Goal: Task Accomplishment & Management: Use online tool/utility

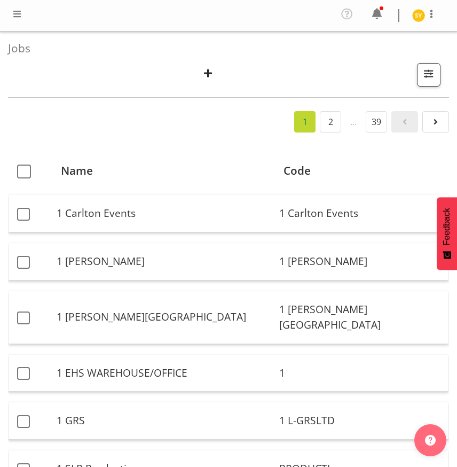
drag, startPoint x: 180, startPoint y: 59, endPoint x: 202, endPoint y: 58, distance: 21.9
click at [185, 59] on div "Jobs Search Showing active jobs Showing running jobs" at bounding box center [228, 65] width 441 height 66
click at [204, 74] on span "button" at bounding box center [208, 73] width 14 height 14
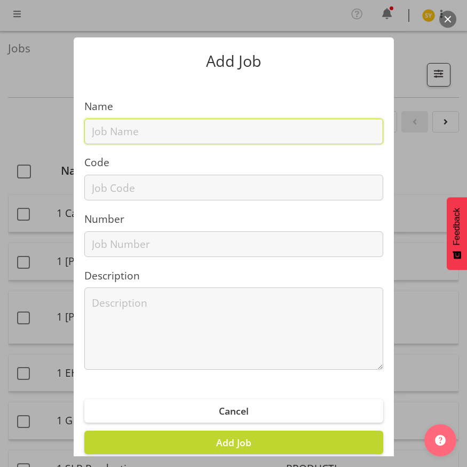
drag, startPoint x: 124, startPoint y: 134, endPoint x: 118, endPoint y: 153, distance: 20.6
click at [124, 135] on input "text" at bounding box center [233, 132] width 299 height 26
paste input "1250912C"
type input "1250912C"
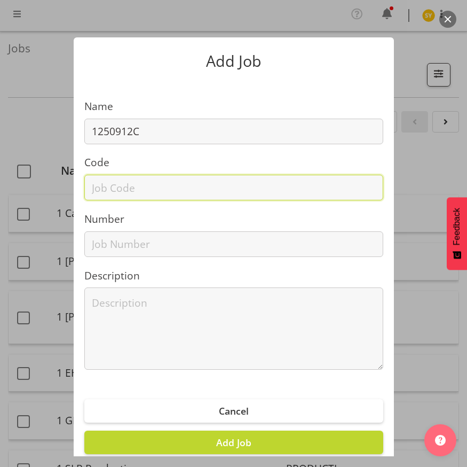
click at [103, 193] on input "text" at bounding box center [233, 188] width 299 height 26
paste input "1250912C"
type input "1250912C"
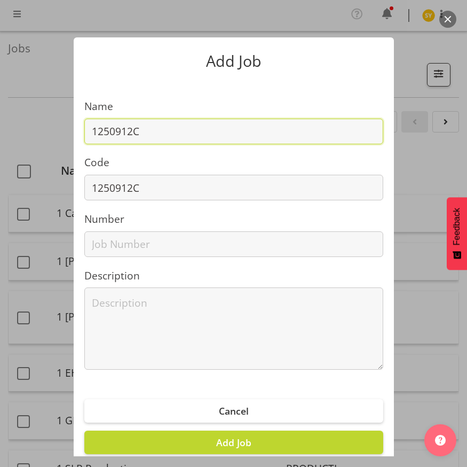
click at [175, 137] on input "1250912C" at bounding box center [233, 132] width 299 height 26
click at [176, 130] on input "1250912C -" at bounding box center [233, 132] width 299 height 26
paste input "AI Summit 2025 - Cisco"
type input "1250912C - AI Summit 2025 - Cisco"
drag, startPoint x: 275, startPoint y: 128, endPoint x: 25, endPoint y: 136, distance: 250.1
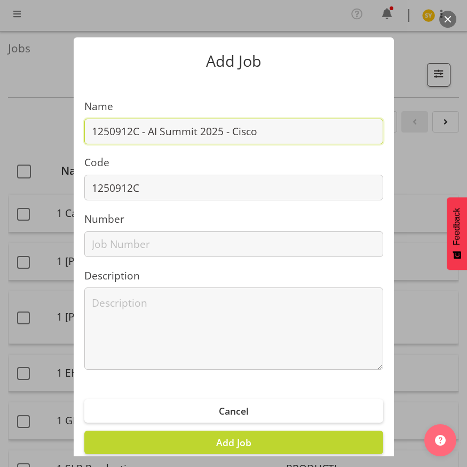
click at [25, 136] on div "Add Job Name 1250912C - AI Summit 2025 - Cisco Code 1250912C Number Description…" at bounding box center [233, 233] width 467 height 445
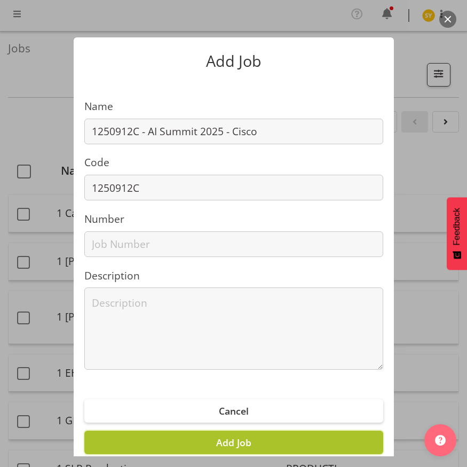
click at [236, 440] on span "Add Job" at bounding box center [233, 442] width 35 height 13
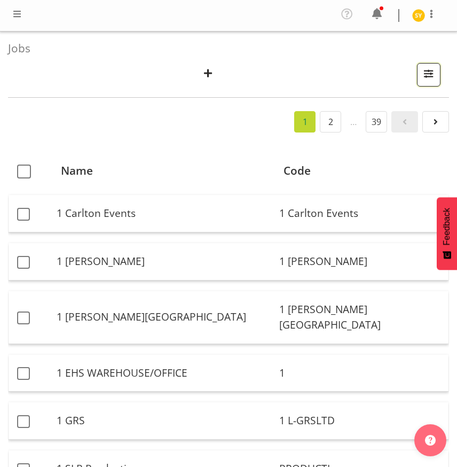
click at [426, 72] on span "button" at bounding box center [429, 74] width 14 height 14
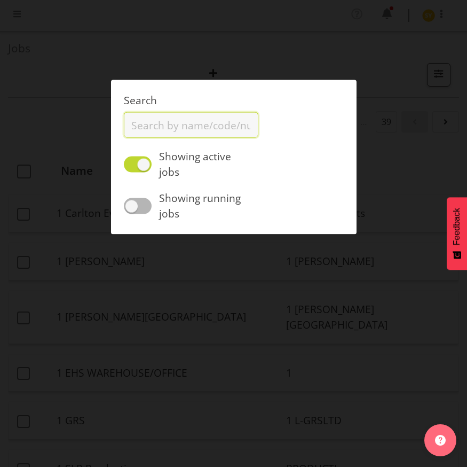
click at [168, 128] on input "text" at bounding box center [191, 125] width 135 height 26
paste input "12509140"
drag, startPoint x: 190, startPoint y: 126, endPoint x: 93, endPoint y: 131, distance: 96.8
click at [419, 87] on div "Search 12509140 Showing active jobs Showing running jobs" at bounding box center [435, 74] width 32 height 23
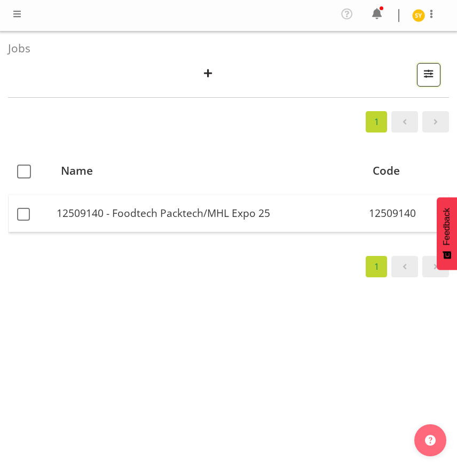
click at [428, 67] on span "button" at bounding box center [429, 74] width 14 height 14
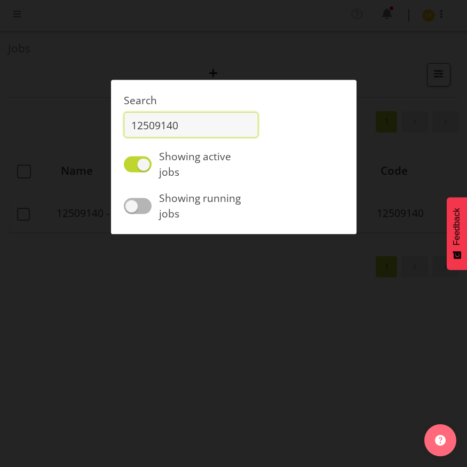
click at [197, 125] on input "12509140" at bounding box center [191, 125] width 135 height 26
type input "12509021"
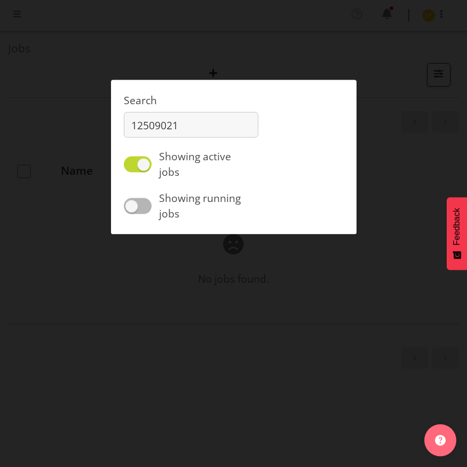
click at [53, 109] on div at bounding box center [233, 233] width 467 height 467
